Goal: Register for event/course: Sign up to attend an event or enroll in a course

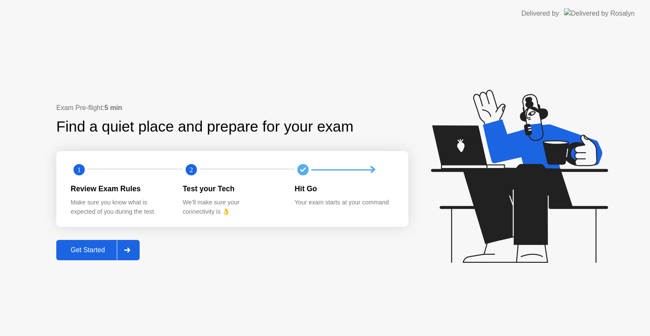
click at [80, 249] on div "Get Started" at bounding box center [88, 250] width 58 height 8
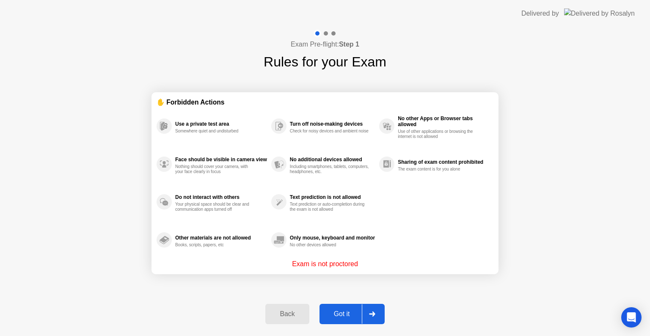
click at [339, 312] on div "Got it" at bounding box center [342, 314] width 40 height 8
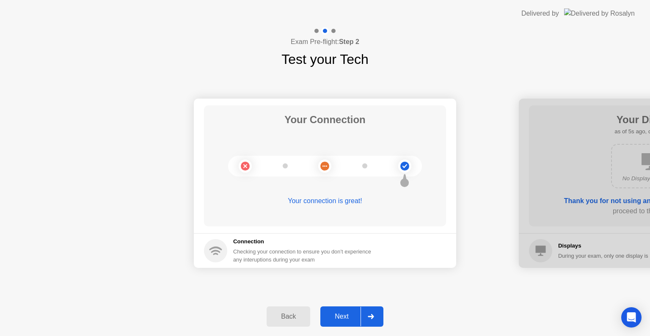
click at [345, 319] on div "Next" at bounding box center [342, 317] width 38 height 8
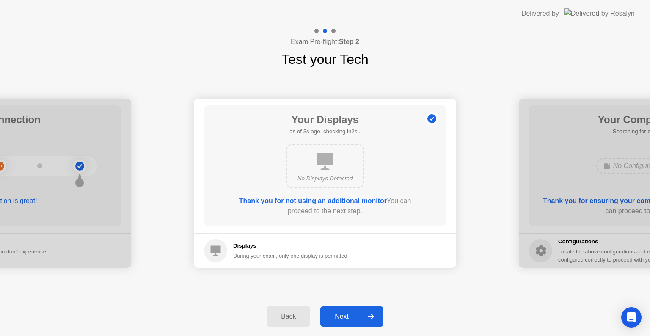
click at [345, 319] on div "Next" at bounding box center [342, 317] width 38 height 8
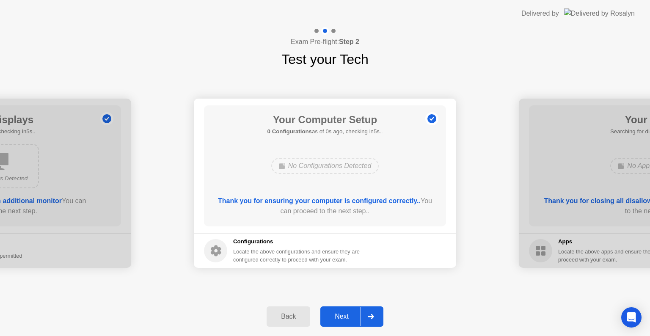
click at [345, 319] on div "Next" at bounding box center [342, 317] width 38 height 8
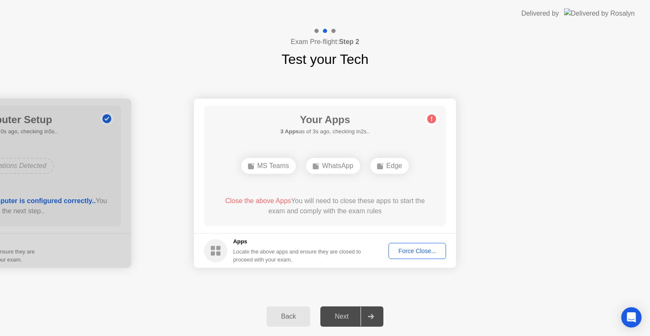
click at [431, 248] on div "Force Close..." at bounding box center [418, 251] width 52 height 7
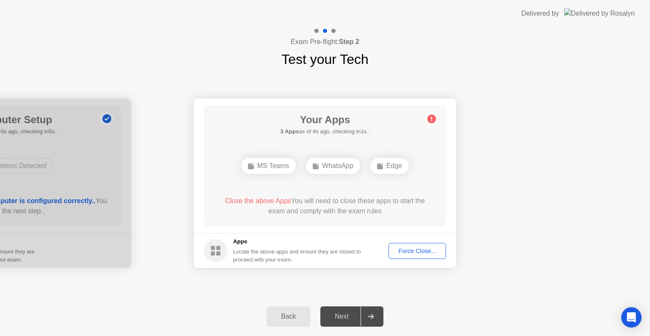
click at [404, 248] on div "Force Close..." at bounding box center [418, 251] width 52 height 7
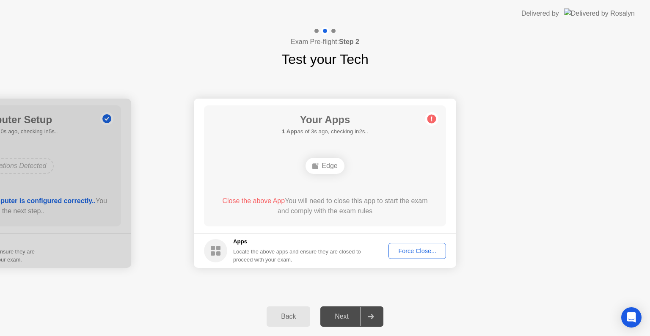
click at [407, 256] on button "Force Close..." at bounding box center [418, 251] width 58 height 16
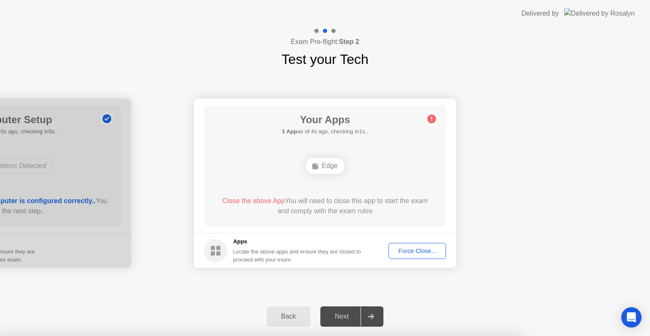
drag, startPoint x: 359, startPoint y: 228, endPoint x: 357, endPoint y: 223, distance: 5.8
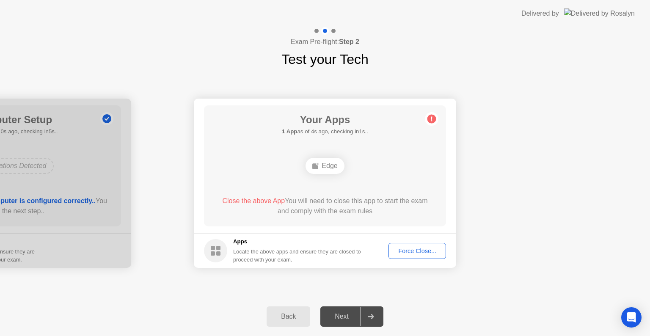
click at [320, 261] on div "Locate the above apps and ensure they are closed to proceed with your exam." at bounding box center [297, 256] width 128 height 16
click at [399, 256] on button "Force Close..." at bounding box center [418, 251] width 58 height 16
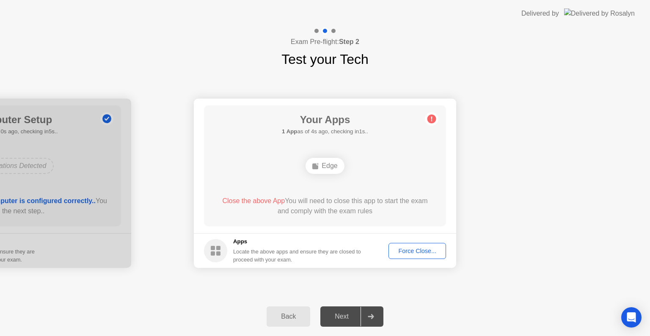
click at [409, 252] on div "Force Close..." at bounding box center [418, 251] width 52 height 7
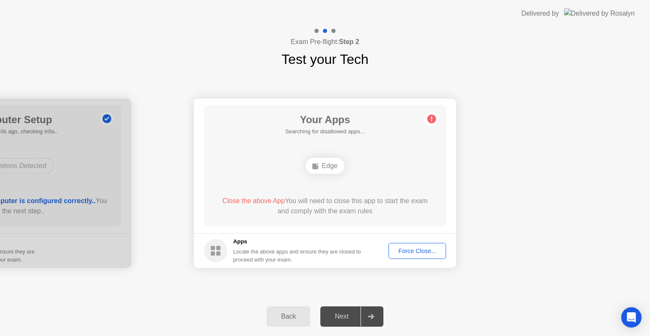
click at [420, 254] on div "Force Close..." at bounding box center [418, 251] width 52 height 7
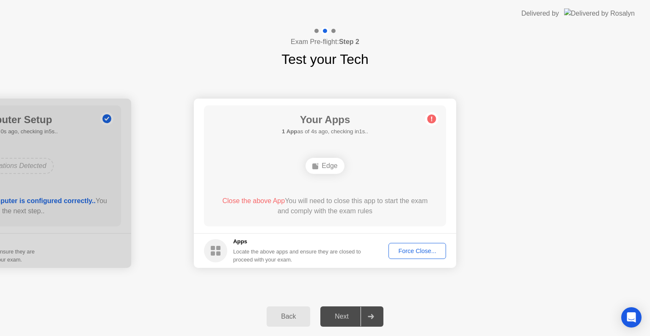
click at [417, 250] on div "Force Close..." at bounding box center [418, 251] width 52 height 7
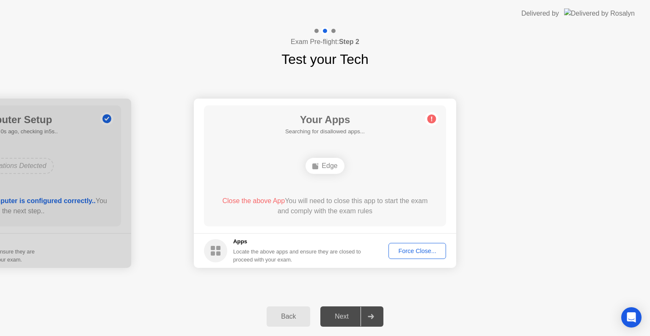
click at [417, 248] on div "Force Close..." at bounding box center [418, 251] width 52 height 7
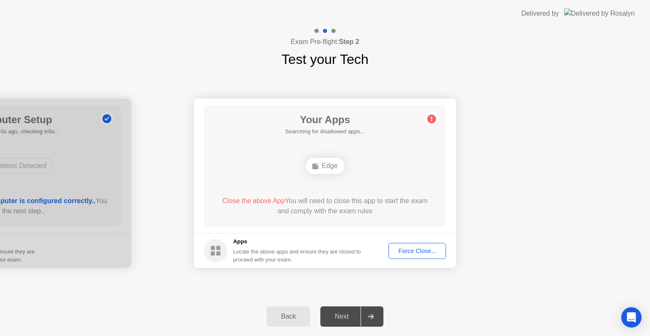
click at [406, 252] on div "Force Close..." at bounding box center [418, 251] width 52 height 7
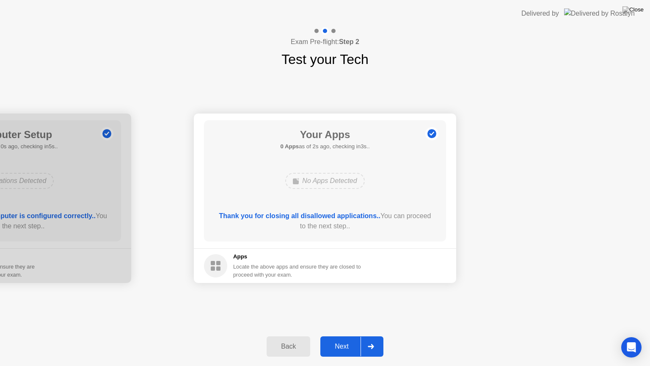
click at [340, 336] on div "Next" at bounding box center [342, 346] width 38 height 8
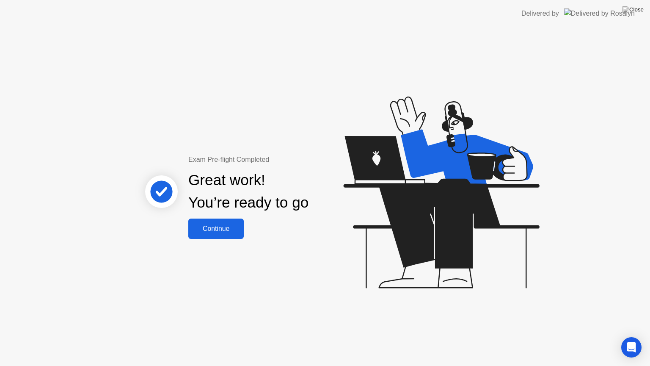
click at [231, 220] on button "Continue" at bounding box center [215, 228] width 55 height 20
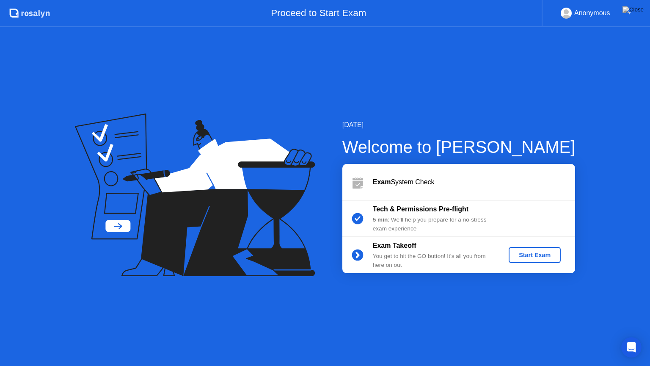
click at [535, 252] on div "Start Exam" at bounding box center [534, 254] width 45 height 7
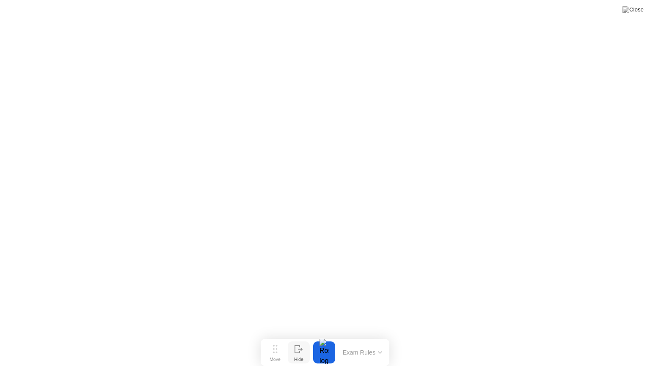
click at [294, 336] on div "Hide" at bounding box center [298, 358] width 9 height 5
click at [618, 336] on div "Show" at bounding box center [617, 358] width 11 height 5
click at [292, 336] on button "Hide" at bounding box center [299, 352] width 22 height 22
click at [617, 336] on icon at bounding box center [615, 349] width 5 height 3
click at [281, 336] on div "Move" at bounding box center [275, 358] width 11 height 5
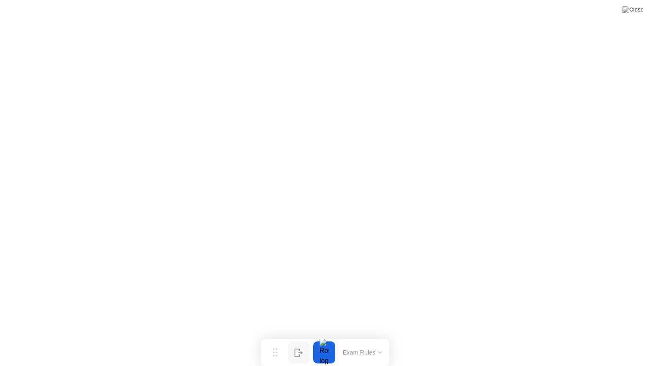
click at [366, 336] on button "Exam Rules" at bounding box center [362, 352] width 45 height 8
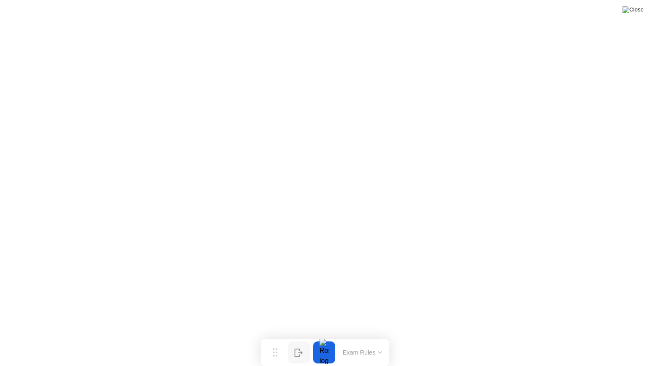
click at [641, 12] on img at bounding box center [633, 9] width 21 height 7
